Goal: Information Seeking & Learning: Compare options

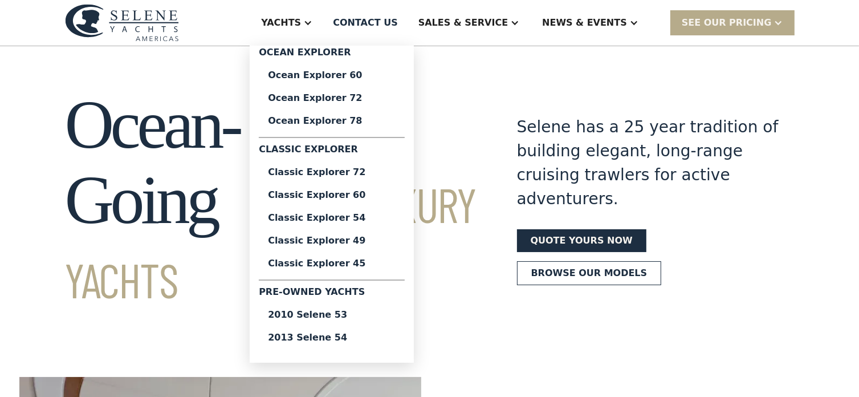
click at [301, 22] on div "Yachts" at bounding box center [281, 23] width 40 height 14
click at [343, 339] on div "2013 Selene 54" at bounding box center [332, 337] width 128 height 9
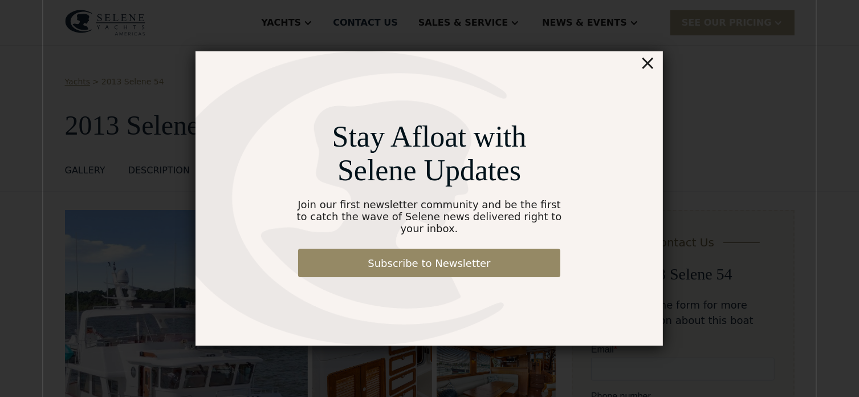
click at [651, 68] on div "×" at bounding box center [648, 62] width 17 height 23
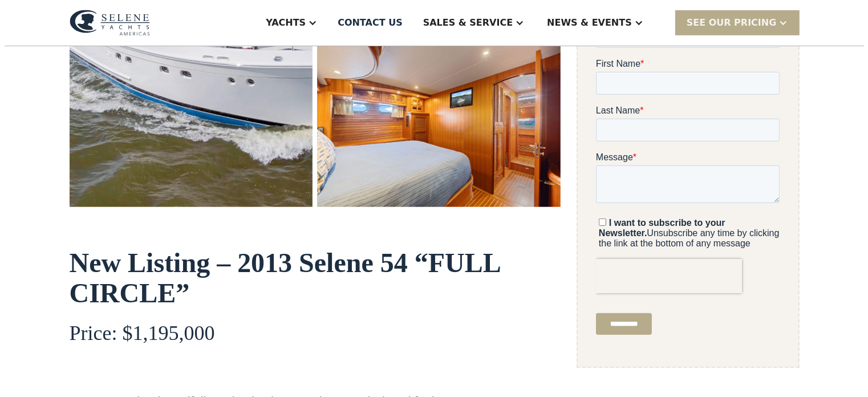
scroll to position [228, 0]
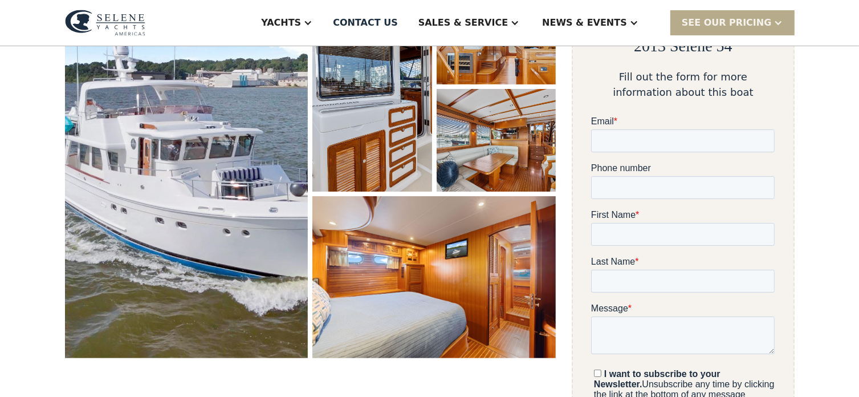
click at [228, 155] on img "open lightbox" at bounding box center [186, 170] width 243 height 377
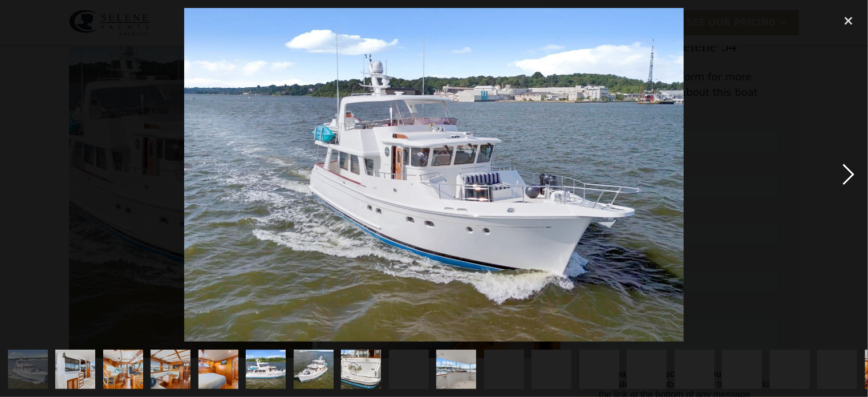
click at [851, 174] on div "next image" at bounding box center [848, 175] width 39 height 334
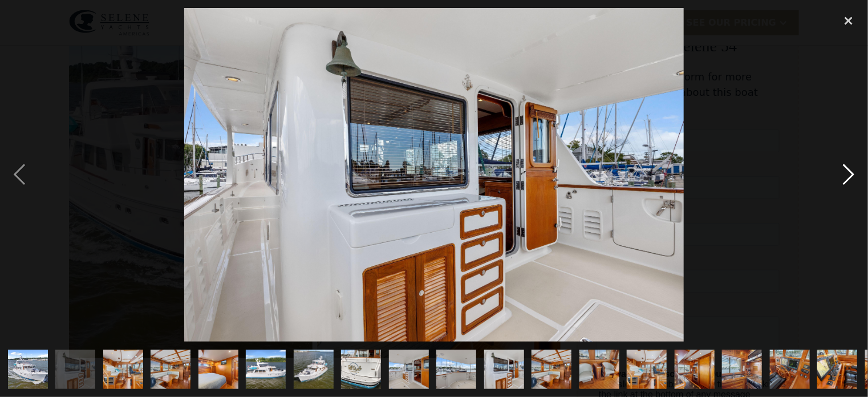
click at [848, 174] on div "next image" at bounding box center [848, 175] width 39 height 334
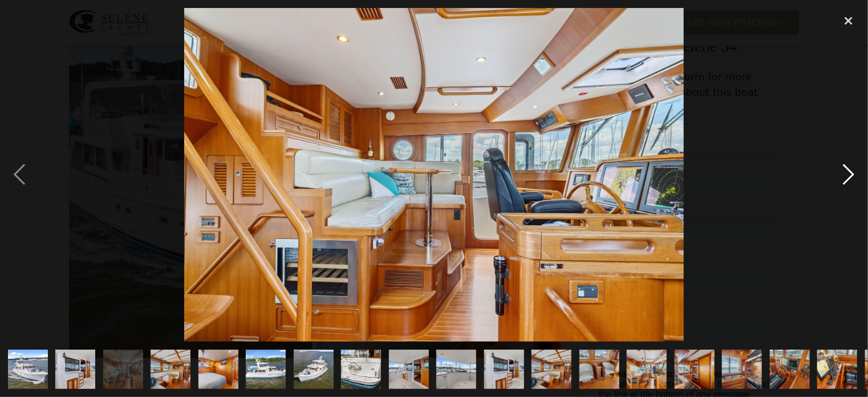
click at [848, 174] on div "next image" at bounding box center [848, 175] width 39 height 334
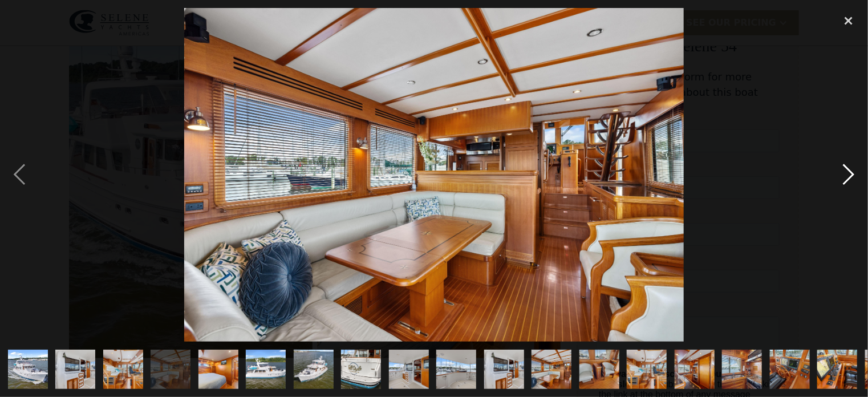
click at [848, 174] on div "next image" at bounding box center [848, 175] width 39 height 334
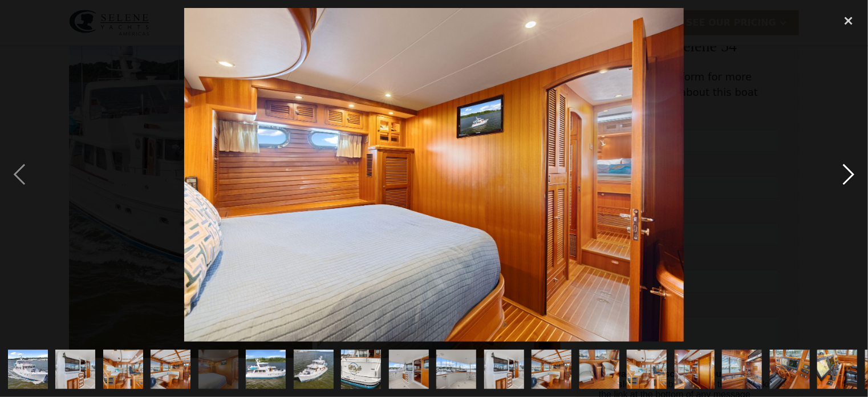
click at [848, 174] on div "next image" at bounding box center [848, 175] width 39 height 334
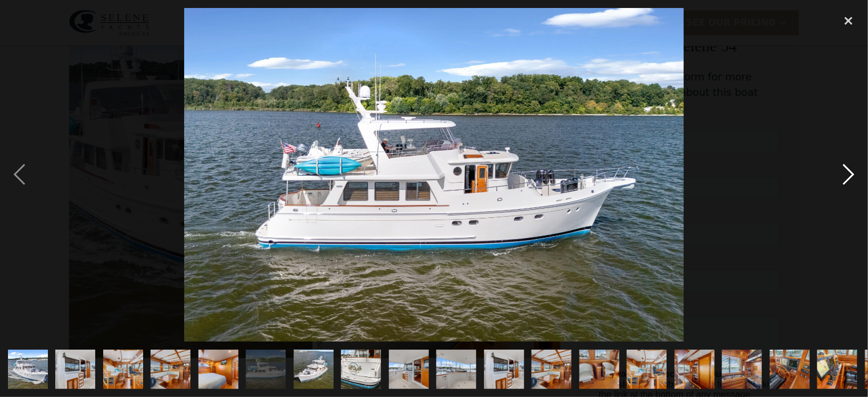
click at [848, 174] on div "next image" at bounding box center [848, 175] width 39 height 334
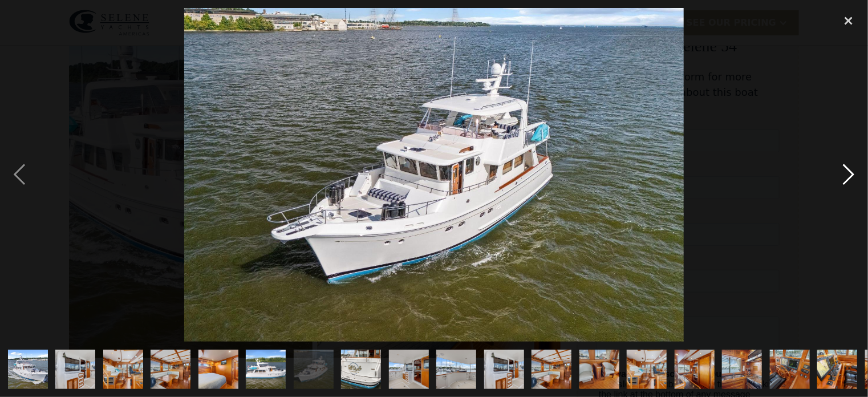
click at [848, 174] on div "next image" at bounding box center [848, 175] width 39 height 334
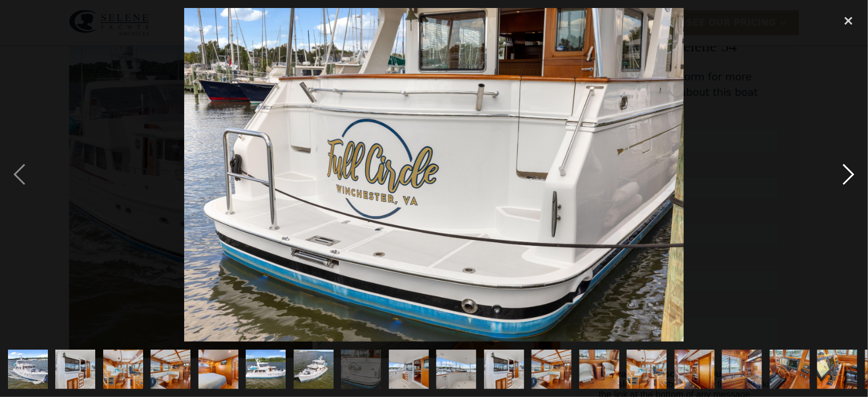
click at [848, 174] on div "next image" at bounding box center [848, 175] width 39 height 334
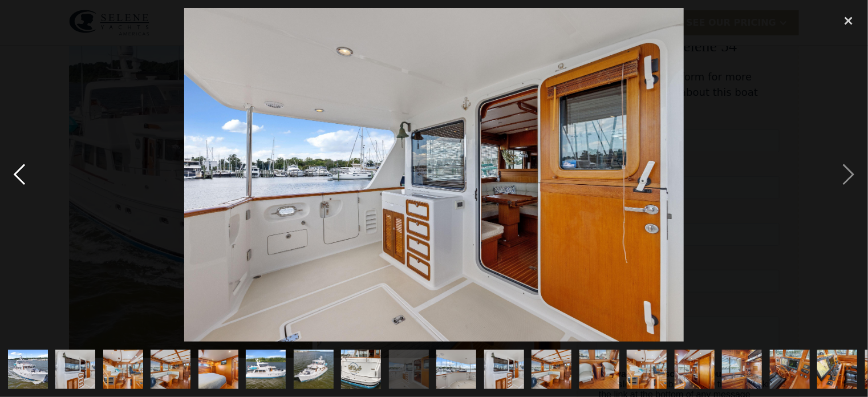
click at [16, 175] on div "previous image" at bounding box center [19, 175] width 39 height 334
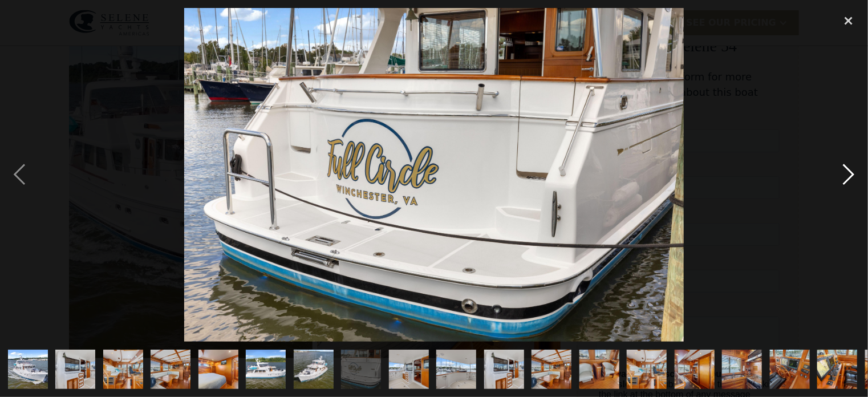
click at [848, 174] on div "next image" at bounding box center [848, 175] width 39 height 334
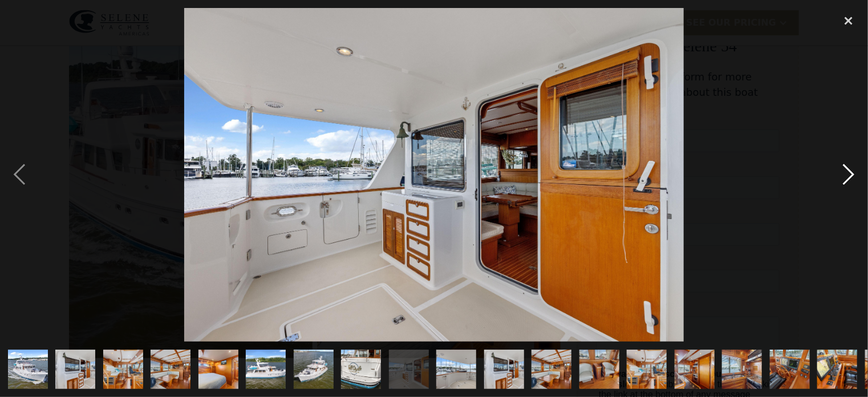
click at [848, 173] on div "next image" at bounding box center [848, 175] width 39 height 334
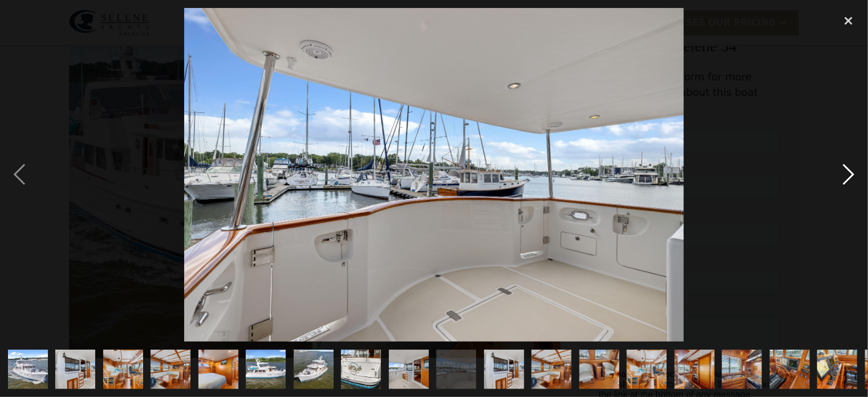
click at [848, 173] on div "next image" at bounding box center [848, 175] width 39 height 334
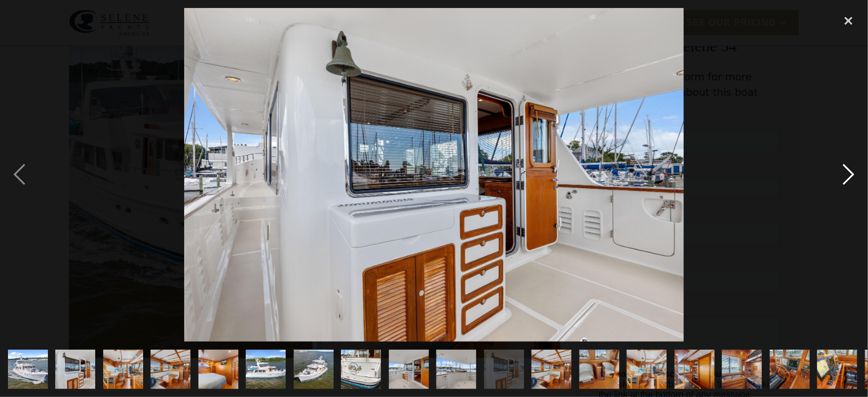
click at [847, 174] on div "next image" at bounding box center [848, 175] width 39 height 334
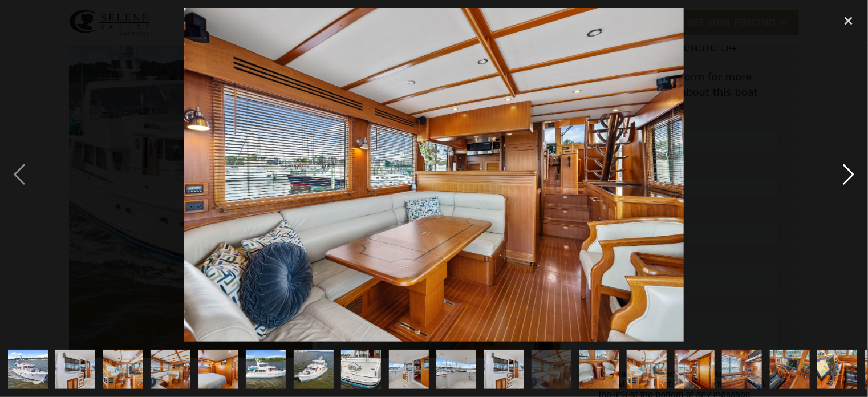
click at [842, 177] on div "next image" at bounding box center [848, 175] width 39 height 334
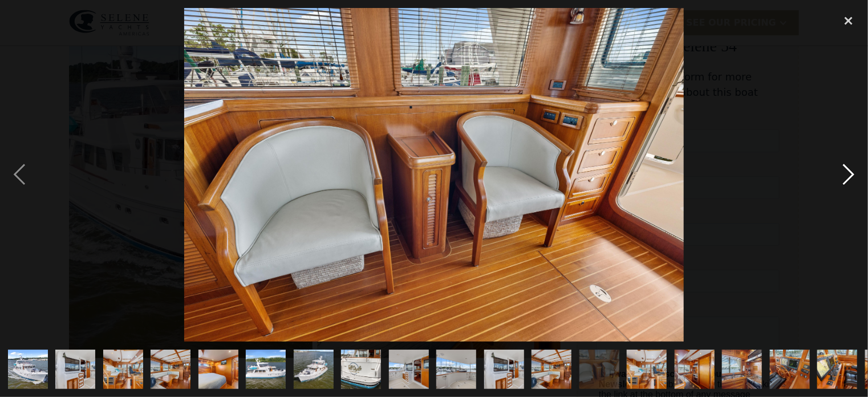
click at [841, 177] on div "next image" at bounding box center [848, 175] width 39 height 334
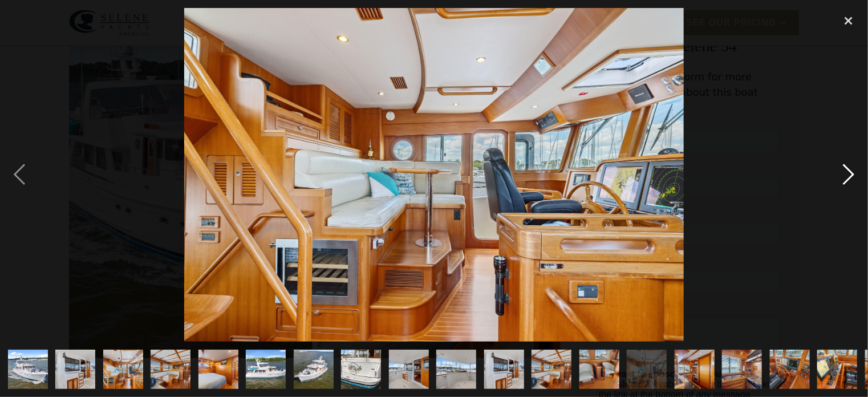
click at [841, 177] on div "next image" at bounding box center [848, 175] width 39 height 334
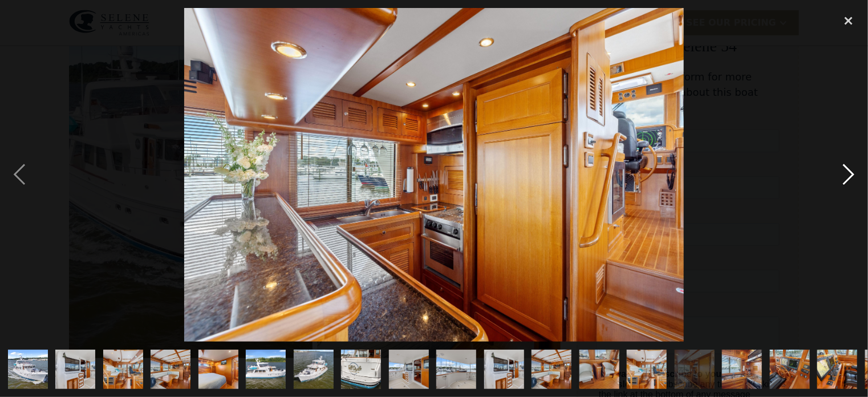
click at [841, 177] on div "next image" at bounding box center [848, 175] width 39 height 334
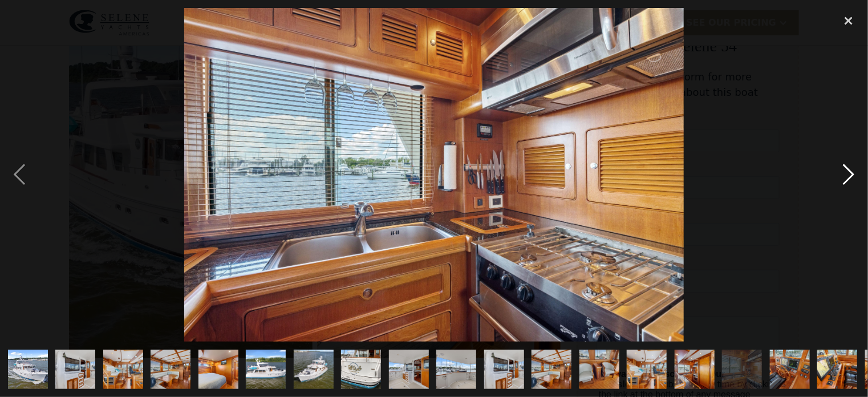
click at [841, 176] on div "next image" at bounding box center [848, 175] width 39 height 334
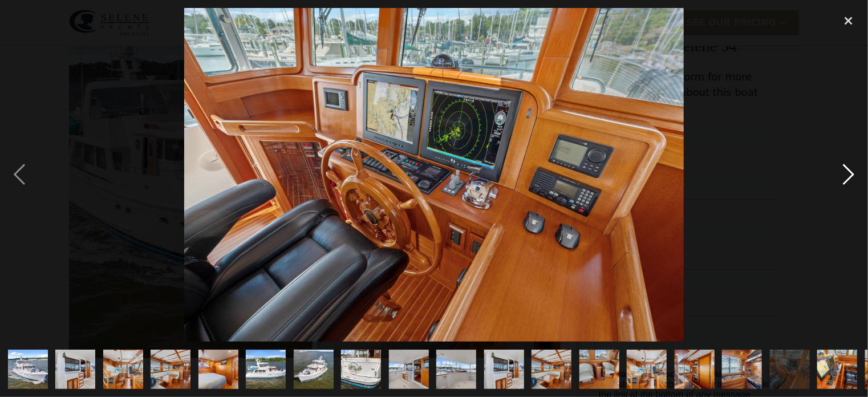
click at [841, 176] on div "next image" at bounding box center [848, 175] width 39 height 334
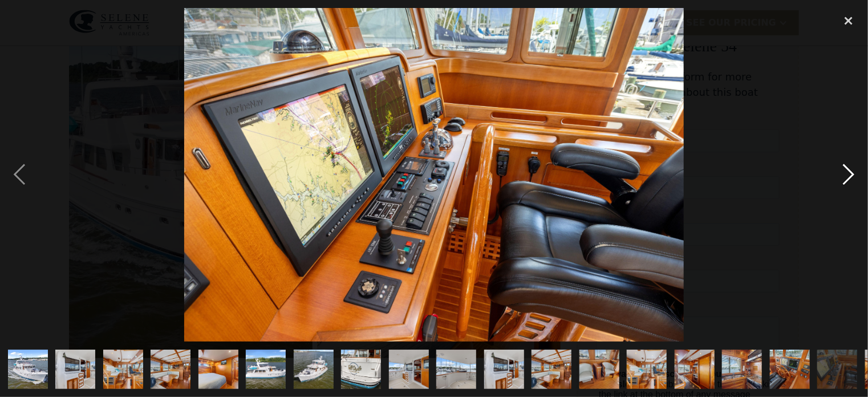
click at [841, 176] on div "next image" at bounding box center [848, 175] width 39 height 334
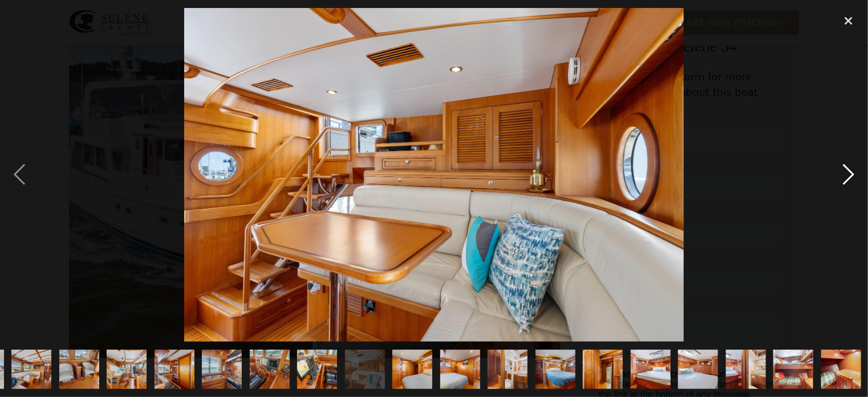
scroll to position [0, 520]
click at [841, 176] on div "next image" at bounding box center [848, 175] width 39 height 334
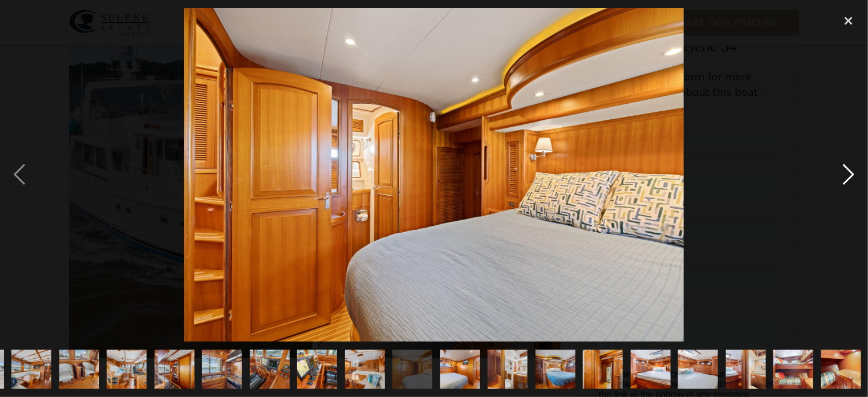
click at [847, 174] on div "next image" at bounding box center [848, 175] width 39 height 334
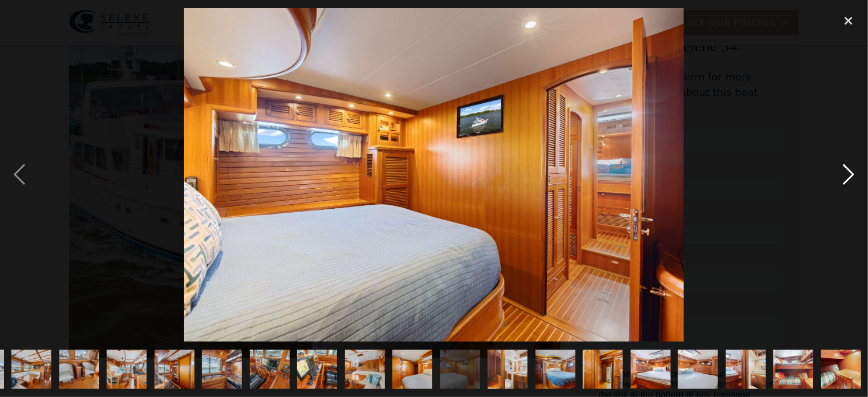
click at [847, 174] on div "next image" at bounding box center [848, 175] width 39 height 334
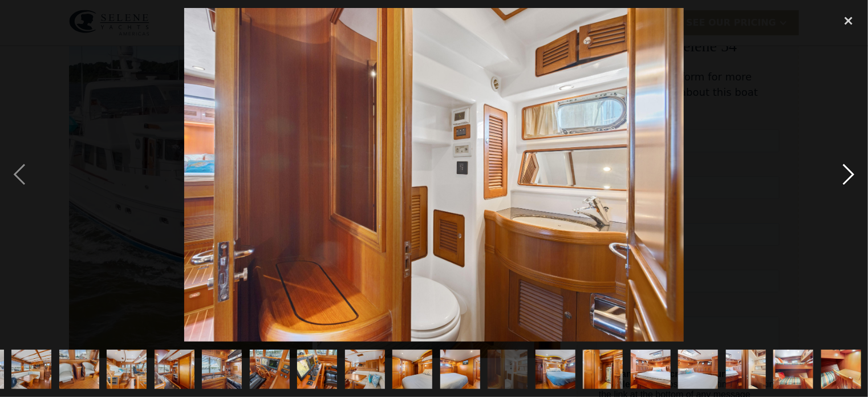
click at [847, 174] on div "next image" at bounding box center [848, 175] width 39 height 334
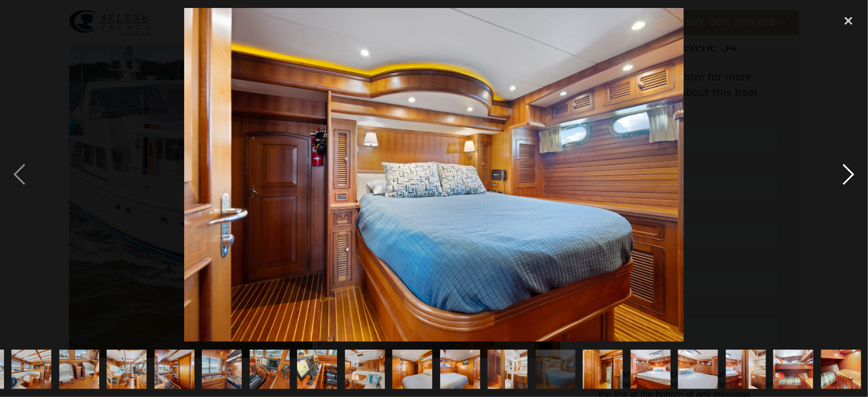
click at [847, 174] on div "next image" at bounding box center [848, 175] width 39 height 334
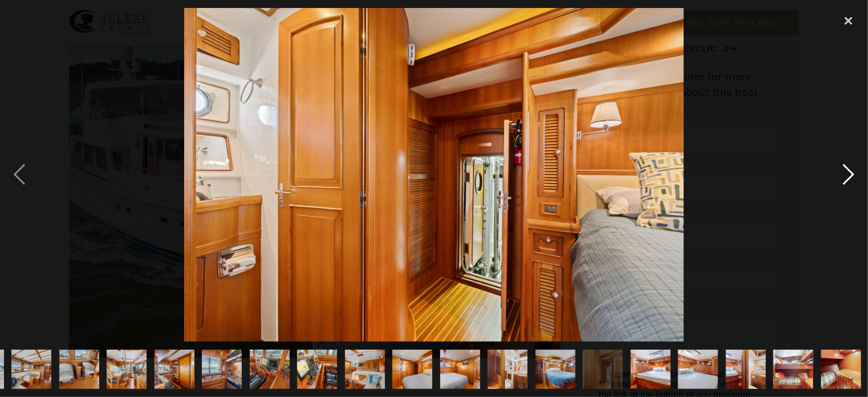
click at [847, 174] on div "next image" at bounding box center [848, 175] width 39 height 334
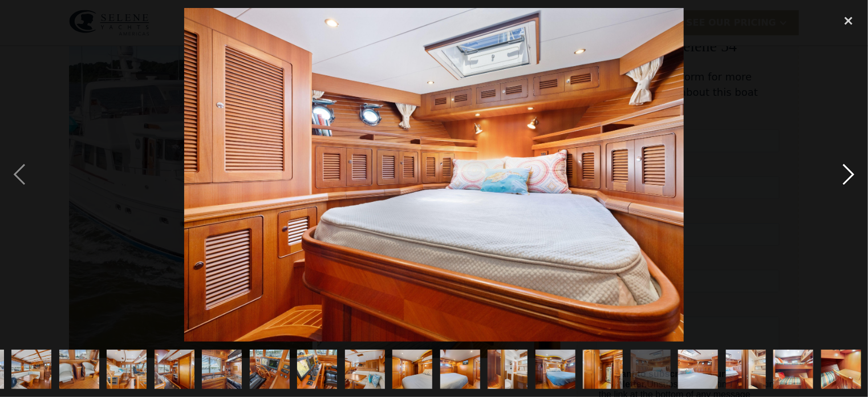
click at [847, 174] on div "next image" at bounding box center [848, 175] width 39 height 334
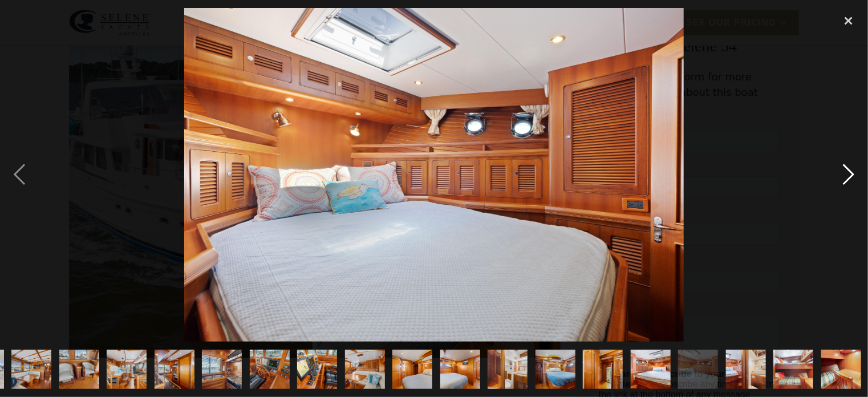
click at [847, 174] on div "next image" at bounding box center [848, 175] width 39 height 334
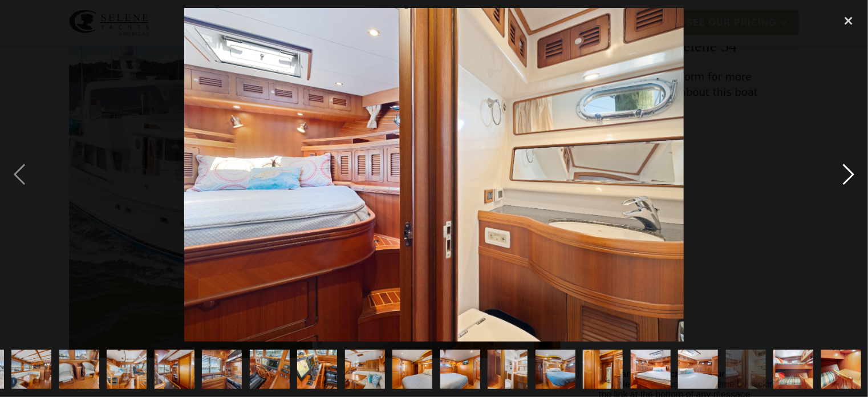
click at [847, 174] on div "next image" at bounding box center [848, 175] width 39 height 334
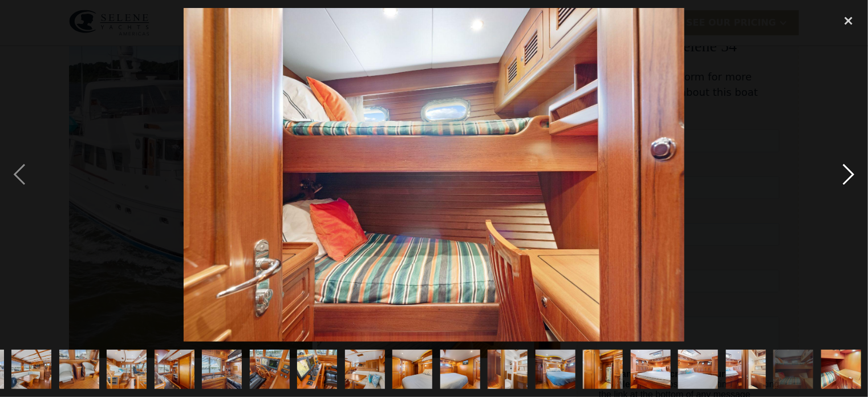
click at [847, 174] on div "next image" at bounding box center [848, 175] width 39 height 334
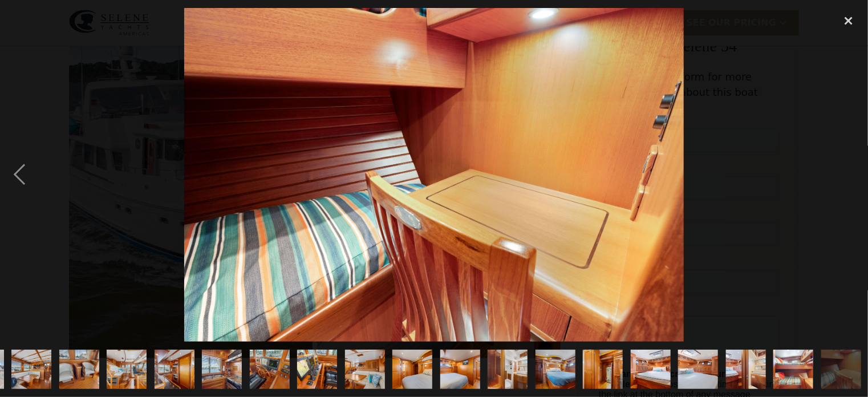
click at [847, 174] on div "next image" at bounding box center [848, 175] width 39 height 334
click at [852, 15] on div "close lightbox" at bounding box center [848, 20] width 39 height 25
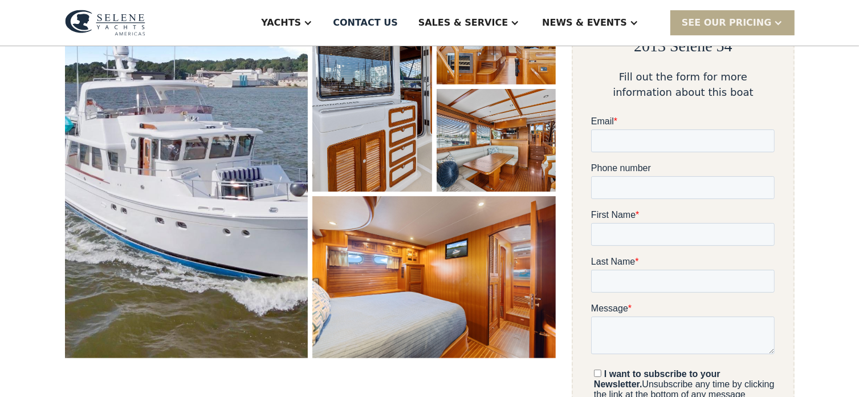
scroll to position [0, 0]
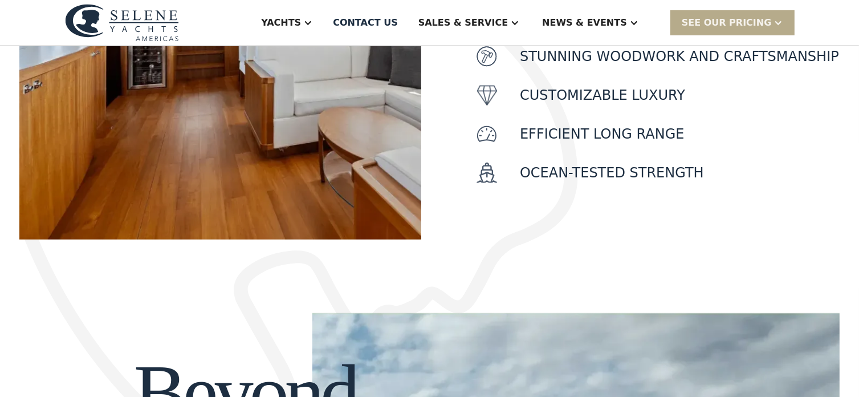
scroll to position [285, 0]
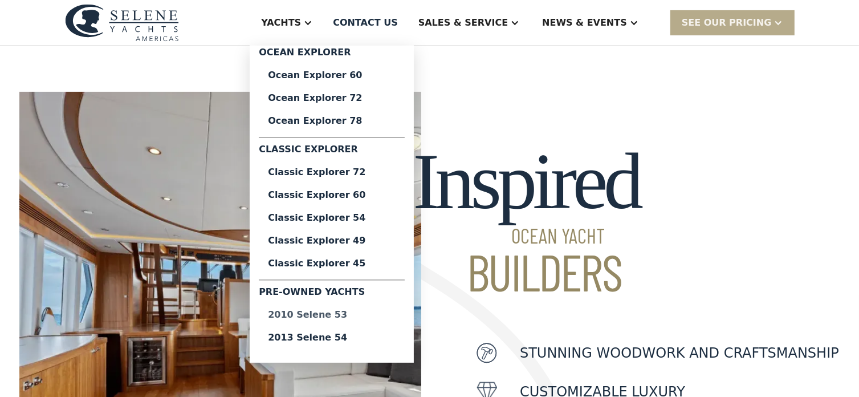
click at [367, 315] on div "2010 Selene 53" at bounding box center [332, 314] width 128 height 9
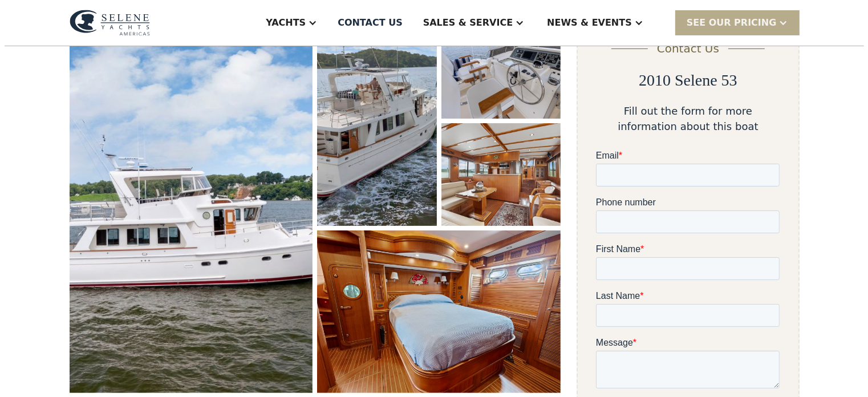
scroll to position [171, 0]
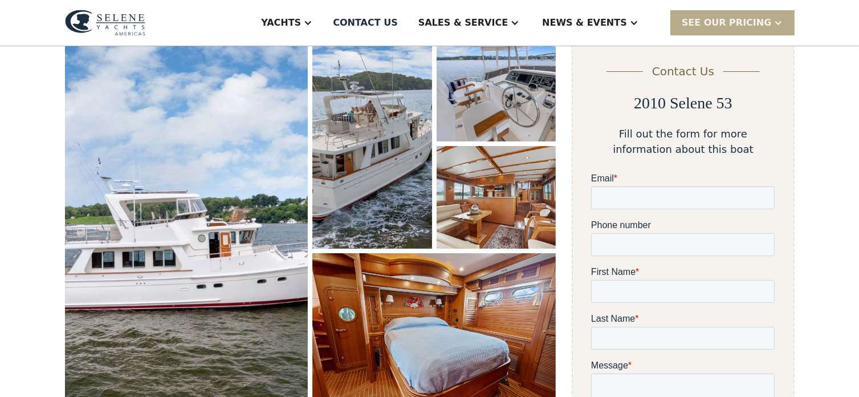
click at [232, 232] on img "open lightbox" at bounding box center [186, 227] width 243 height 377
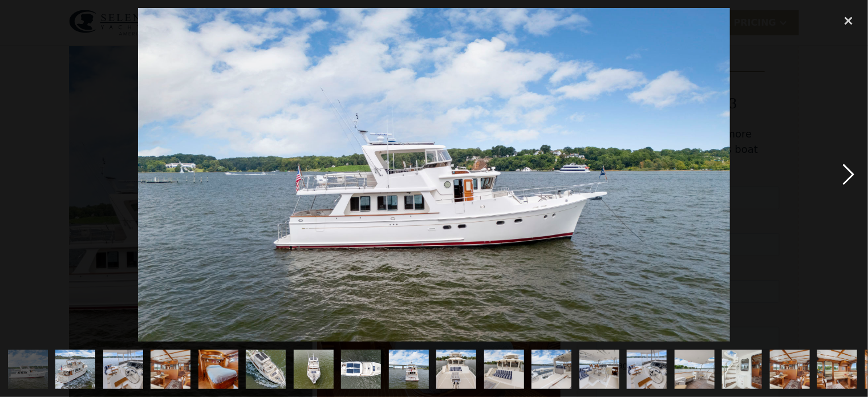
click at [846, 173] on div "next image" at bounding box center [848, 175] width 39 height 334
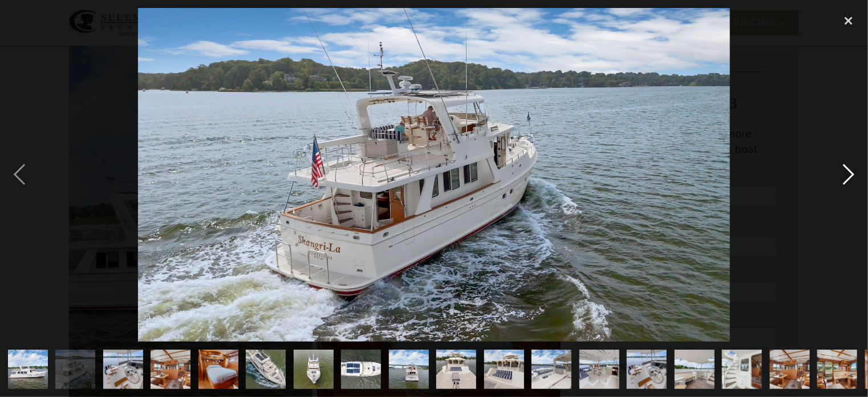
click at [846, 173] on div "next image" at bounding box center [848, 175] width 39 height 334
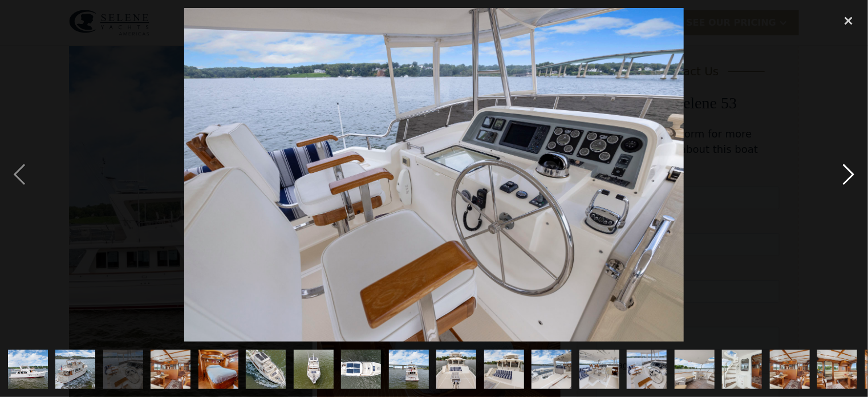
click at [846, 173] on div "next image" at bounding box center [848, 175] width 39 height 334
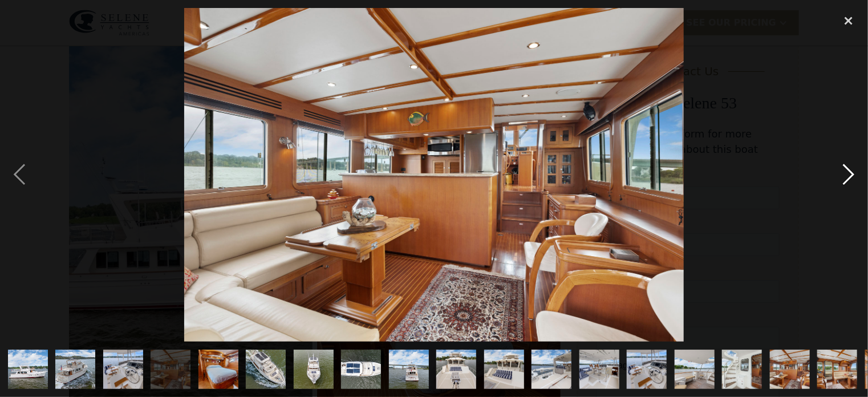
click at [846, 173] on div "next image" at bounding box center [848, 175] width 39 height 334
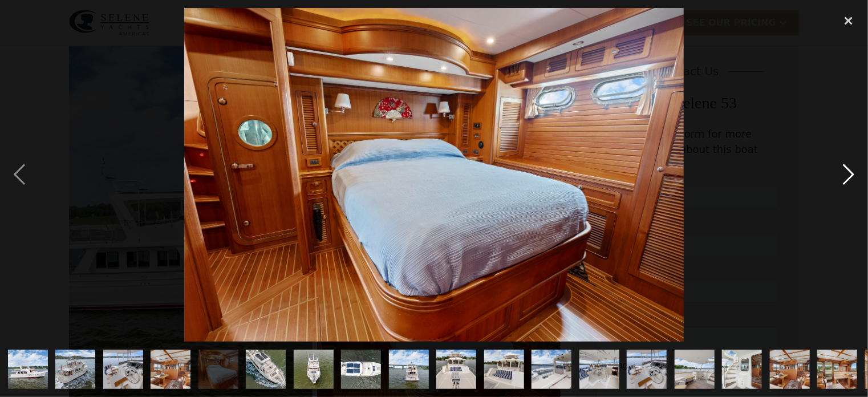
click at [846, 173] on div "next image" at bounding box center [848, 175] width 39 height 334
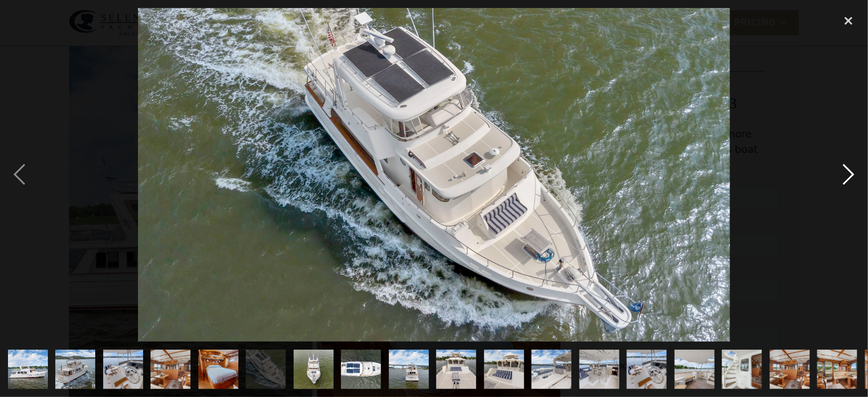
click at [846, 173] on div "next image" at bounding box center [848, 175] width 39 height 334
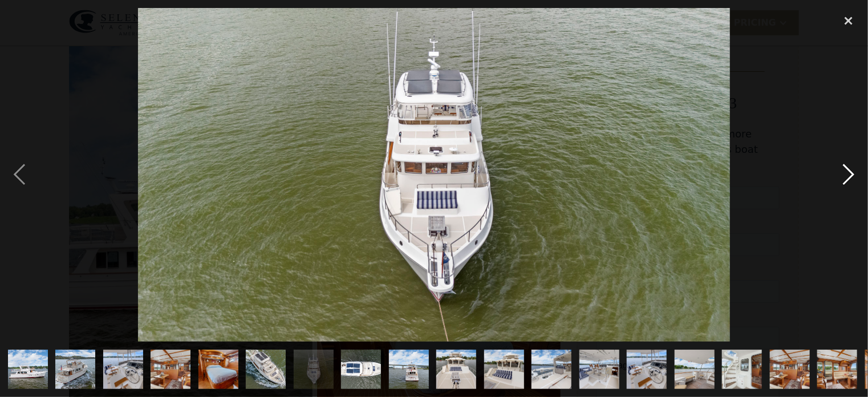
click at [846, 173] on div "next image" at bounding box center [848, 175] width 39 height 334
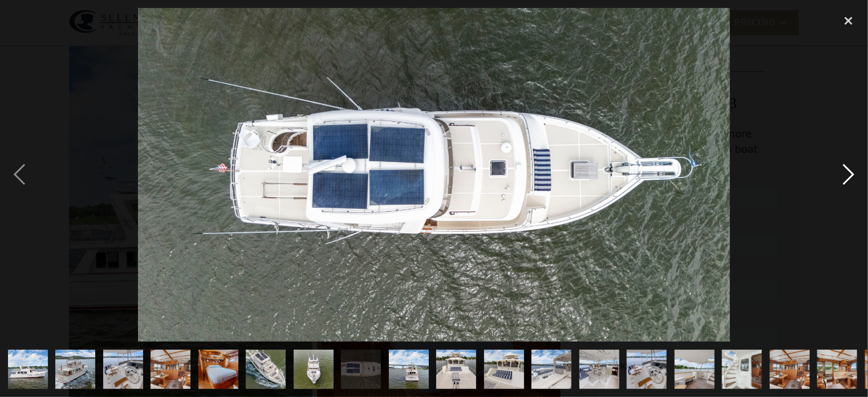
click at [846, 173] on div "next image" at bounding box center [848, 175] width 39 height 334
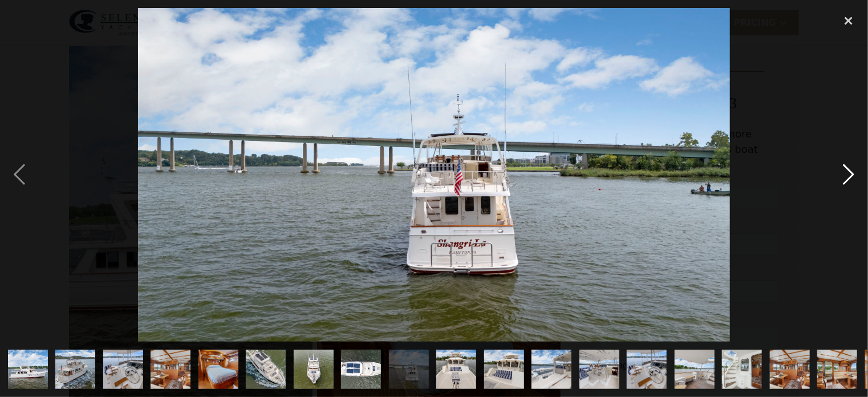
click at [846, 173] on div "next image" at bounding box center [848, 175] width 39 height 334
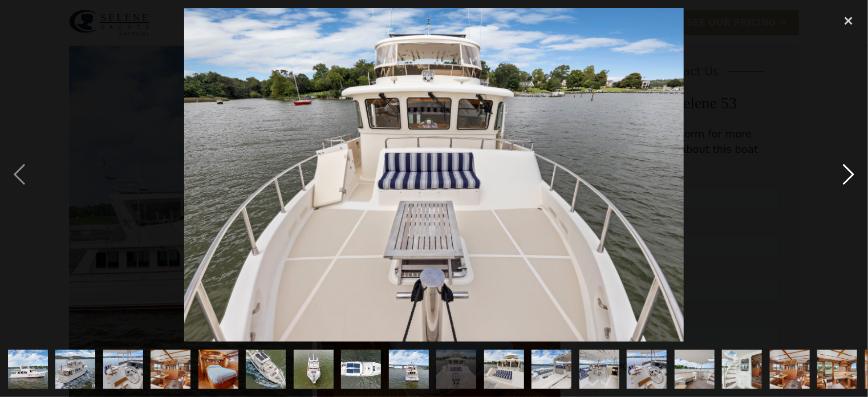
click at [846, 173] on div "next image" at bounding box center [848, 175] width 39 height 334
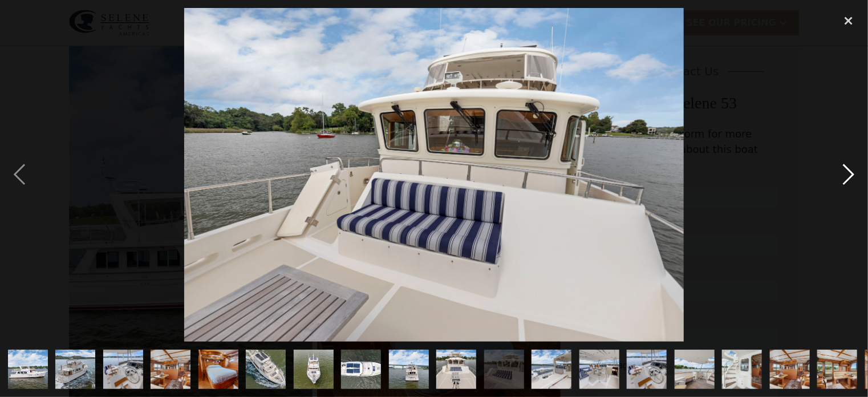
click at [846, 173] on div "next image" at bounding box center [848, 175] width 39 height 334
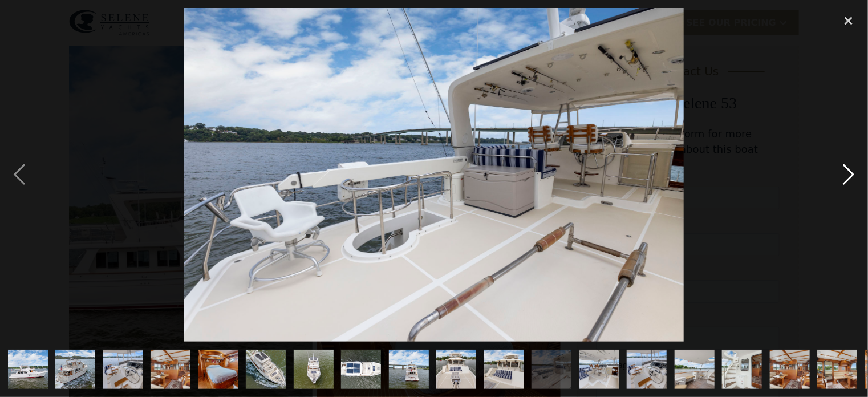
click at [846, 173] on div "next image" at bounding box center [848, 175] width 39 height 334
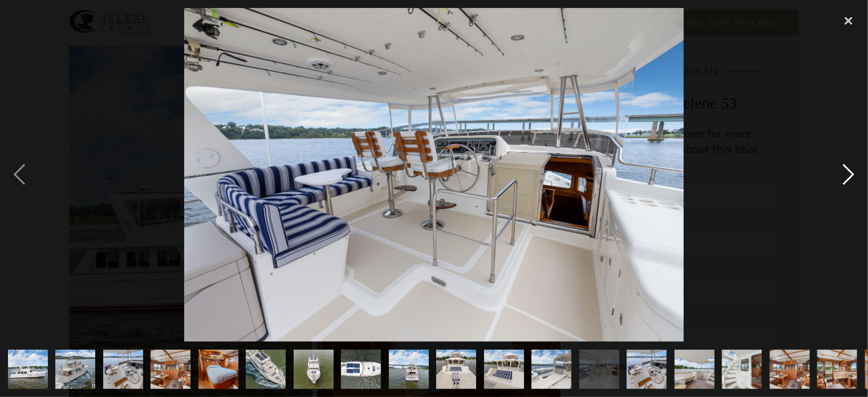
click at [846, 173] on div "next image" at bounding box center [848, 175] width 39 height 334
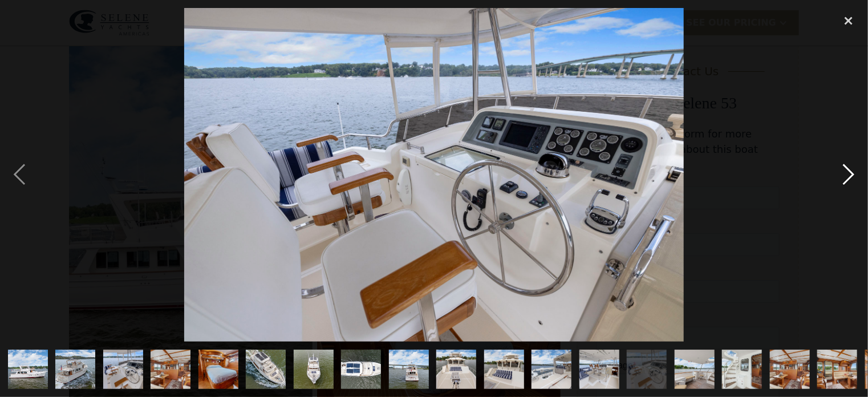
click at [846, 173] on div "next image" at bounding box center [848, 175] width 39 height 334
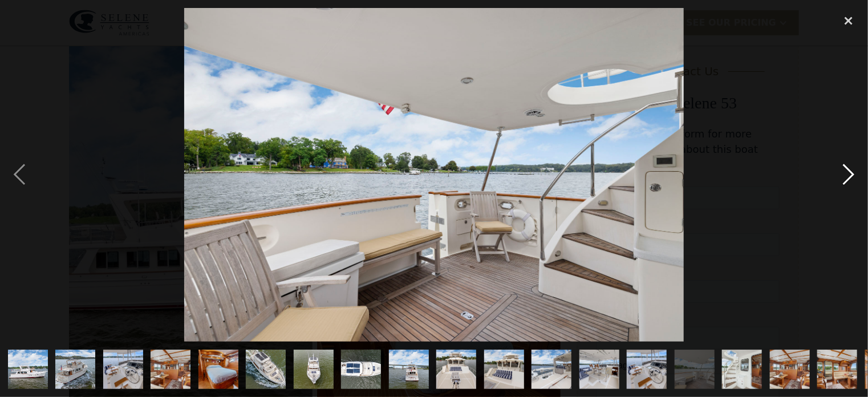
click at [846, 173] on div "next image" at bounding box center [848, 175] width 39 height 334
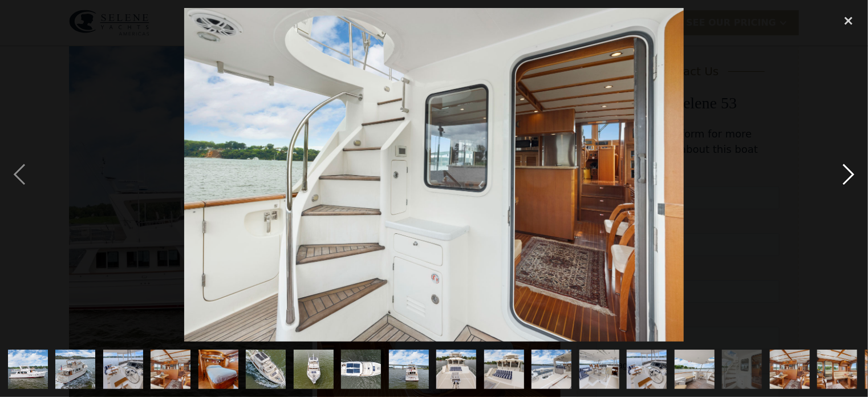
click at [846, 173] on div "next image" at bounding box center [848, 175] width 39 height 334
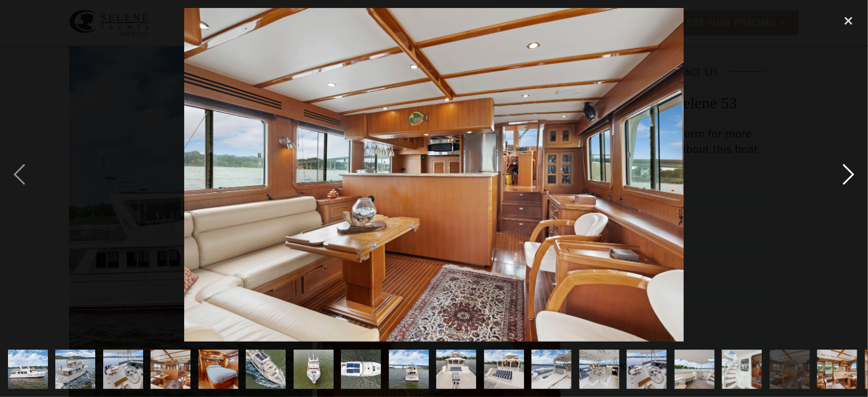
click at [846, 173] on div "next image" at bounding box center [848, 175] width 39 height 334
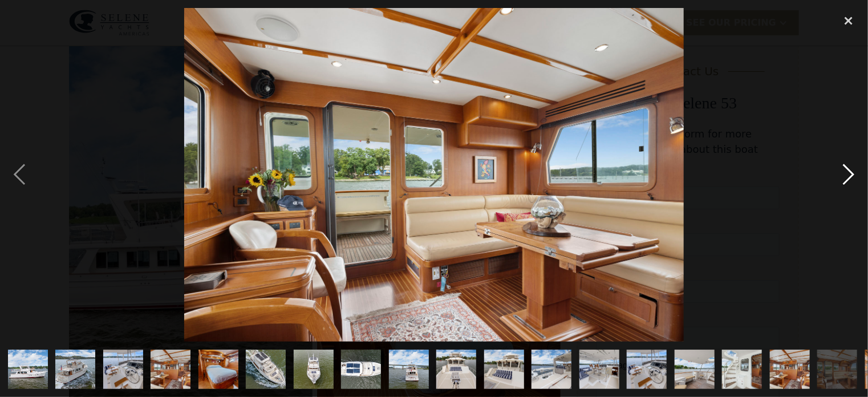
click at [846, 173] on div "next image" at bounding box center [848, 175] width 39 height 334
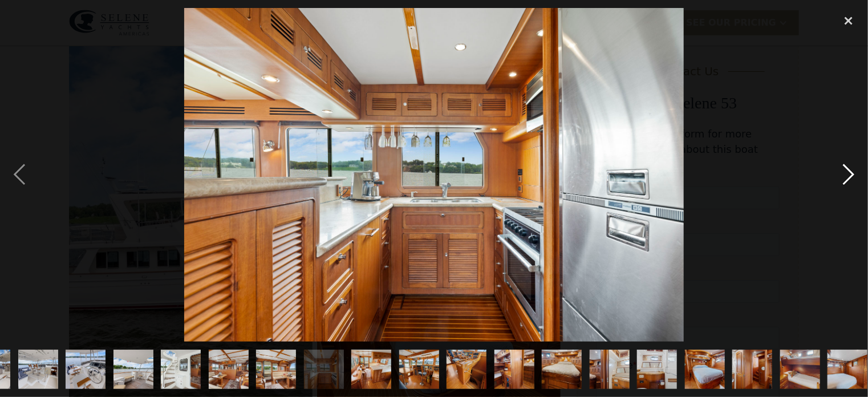
scroll to position [0, 568]
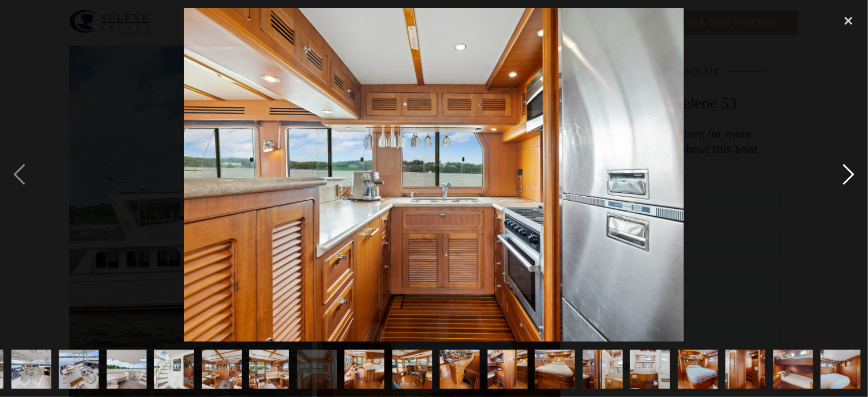
click at [846, 173] on div "next image" at bounding box center [848, 175] width 39 height 334
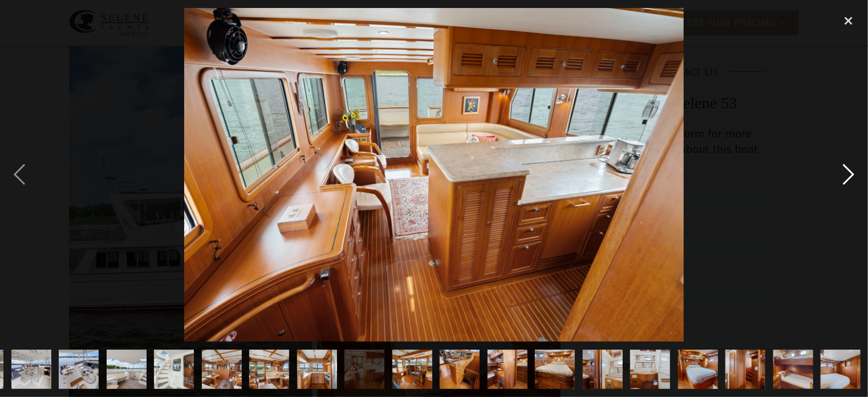
click at [846, 173] on div "next image" at bounding box center [848, 175] width 39 height 334
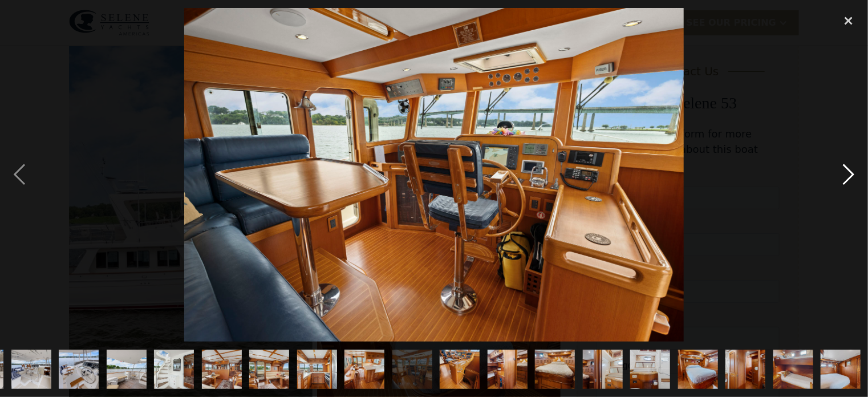
click at [846, 173] on div "next image" at bounding box center [848, 175] width 39 height 334
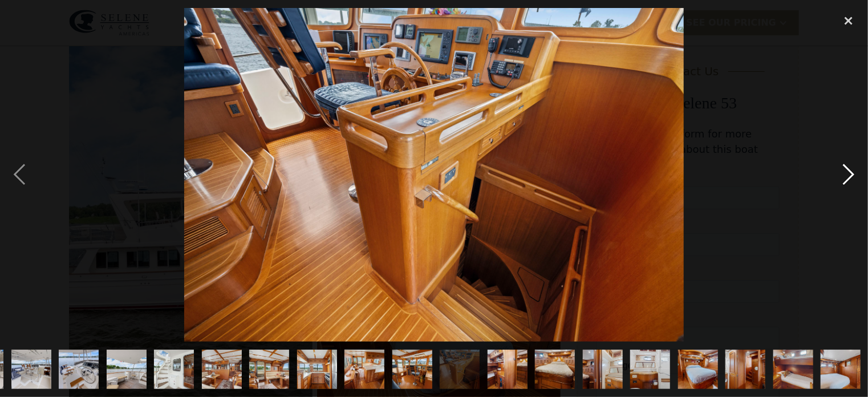
click at [846, 173] on div "next image" at bounding box center [848, 175] width 39 height 334
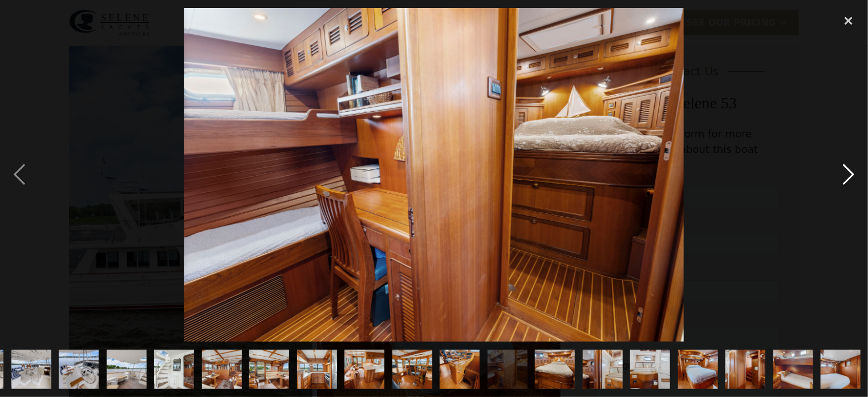
click at [846, 173] on div "next image" at bounding box center [848, 175] width 39 height 334
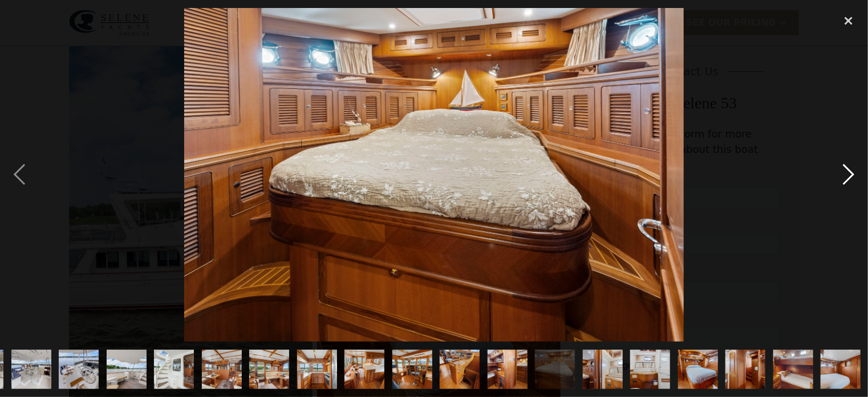
click at [846, 173] on div "next image" at bounding box center [848, 175] width 39 height 334
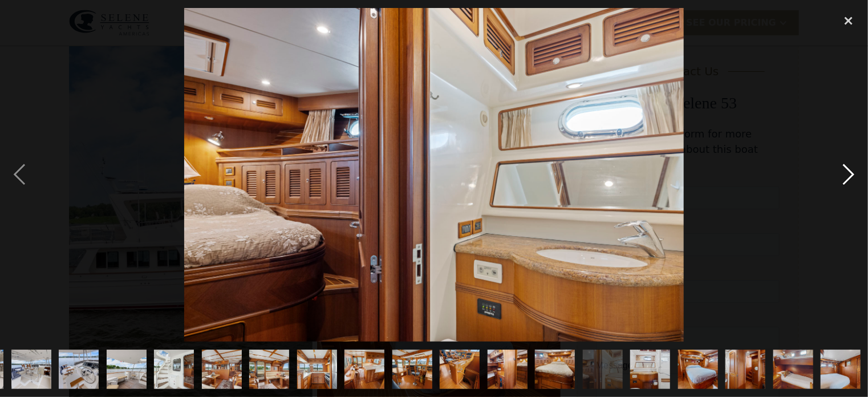
click at [846, 173] on div "next image" at bounding box center [848, 175] width 39 height 334
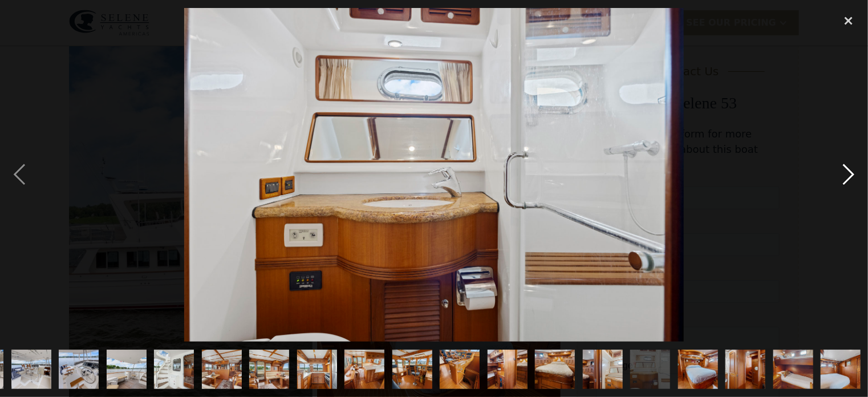
click at [846, 173] on div "next image" at bounding box center [848, 175] width 39 height 334
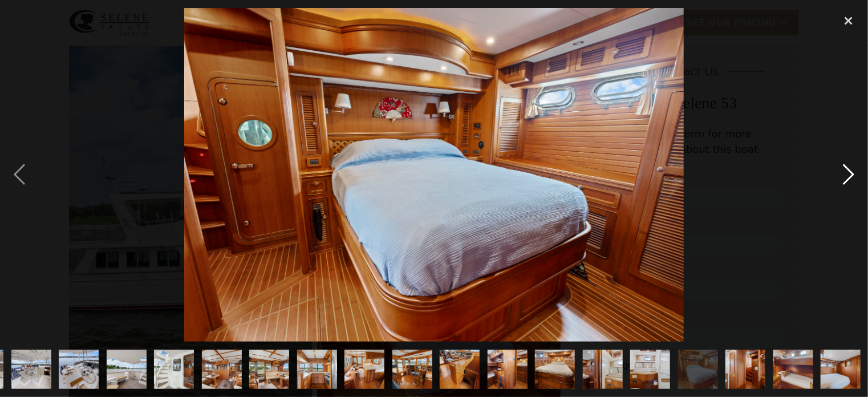
click at [846, 173] on div "next image" at bounding box center [848, 175] width 39 height 334
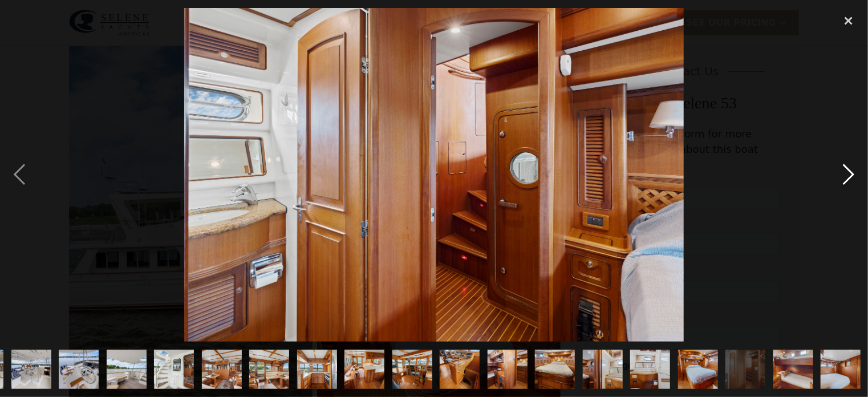
click at [846, 173] on div "next image" at bounding box center [848, 175] width 39 height 334
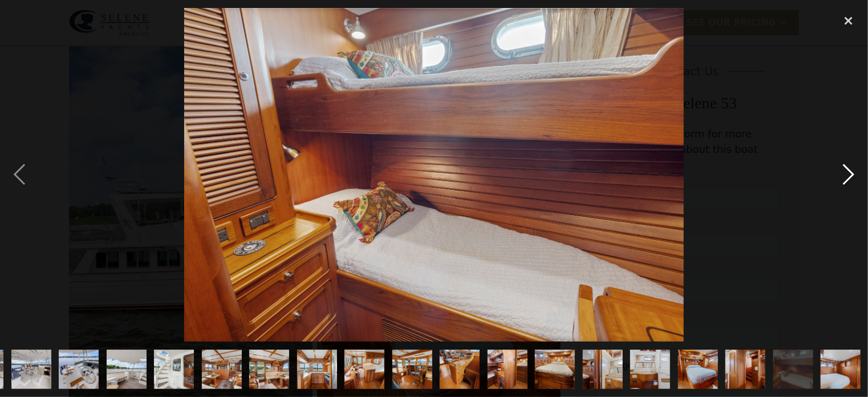
click at [846, 173] on div "next image" at bounding box center [848, 175] width 39 height 334
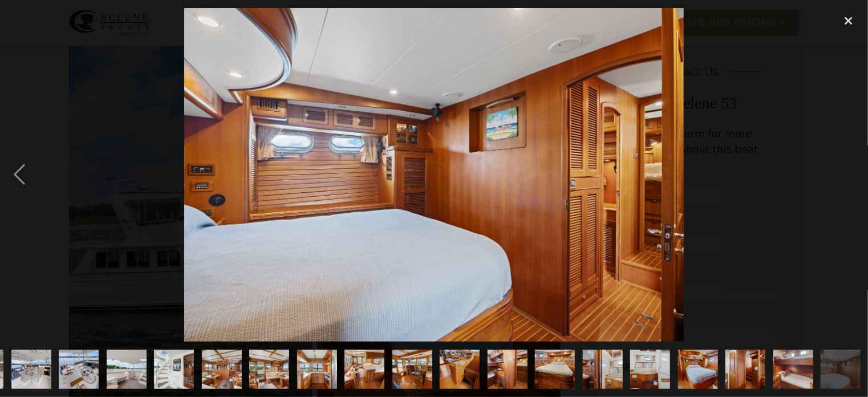
click at [846, 173] on div "next image" at bounding box center [848, 175] width 39 height 334
click at [848, 21] on div "close lightbox" at bounding box center [848, 20] width 39 height 25
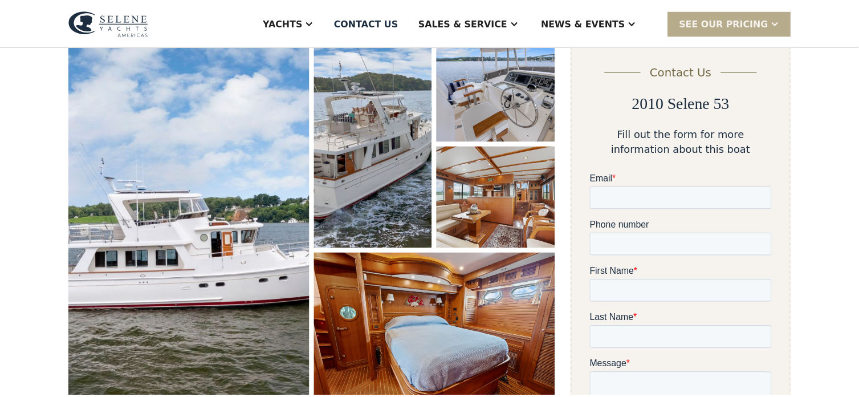
scroll to position [0, 0]
